Goal: Check status: Check status

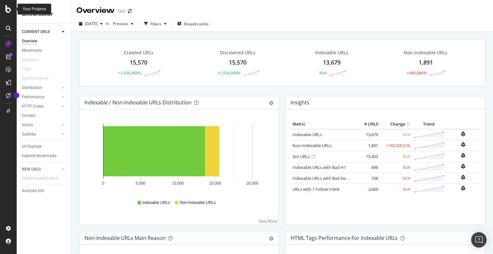
click at [8, 10] on icon at bounding box center [8, 9] width 6 height 8
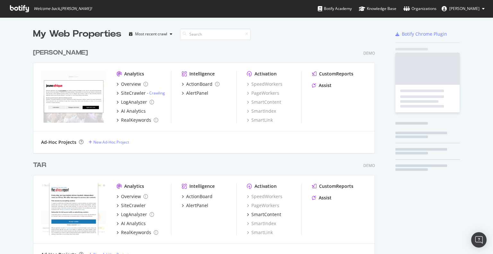
scroll to position [249, 483]
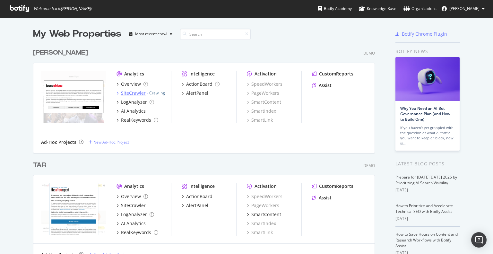
click at [158, 92] on link "Crawling" at bounding box center [157, 92] width 16 height 5
